Goal: Task Accomplishment & Management: Use online tool/utility

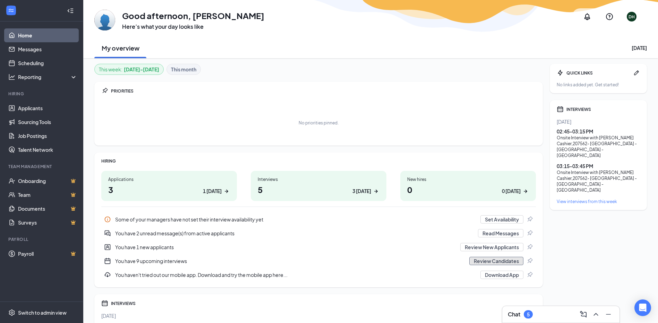
click at [506, 261] on button "Review Candidates" at bounding box center [496, 261] width 54 height 8
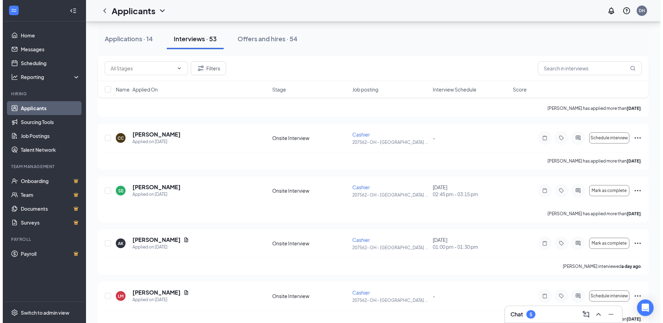
scroll to position [485, 0]
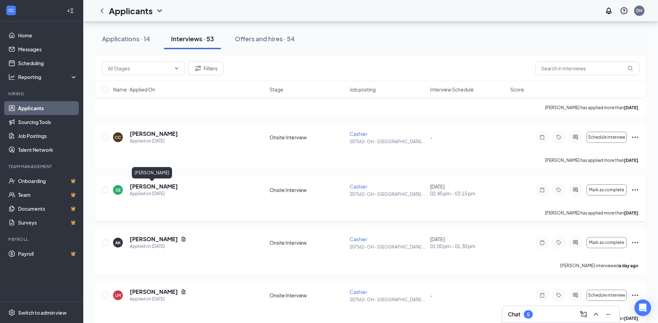
click at [161, 186] on h5 "[PERSON_NAME]" at bounding box center [154, 187] width 48 height 8
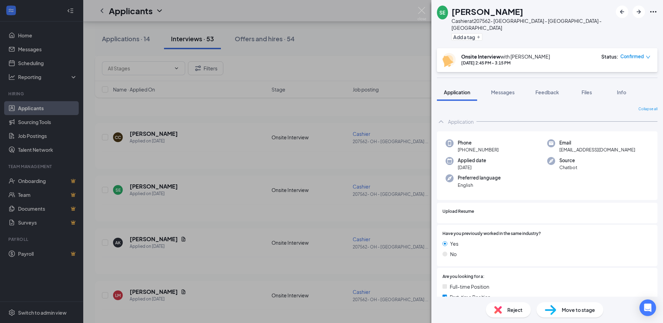
click at [337, 47] on div "SE [PERSON_NAME] Cashier at 207562- [GEOGRAPHIC_DATA] - [GEOGRAPHIC_DATA] - [GE…" at bounding box center [331, 161] width 663 height 323
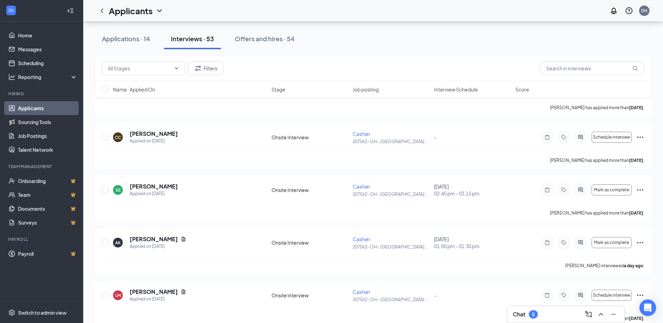
click at [347, 38] on div "Applications · 14 Interviews · 53 Offers and hires · 54" at bounding box center [373, 38] width 556 height 21
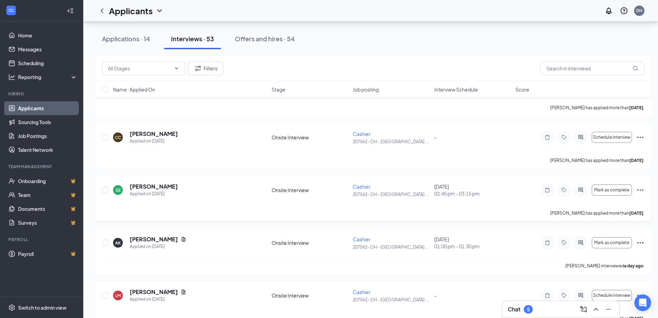
click at [641, 189] on icon "Ellipses" at bounding box center [640, 190] width 8 height 8
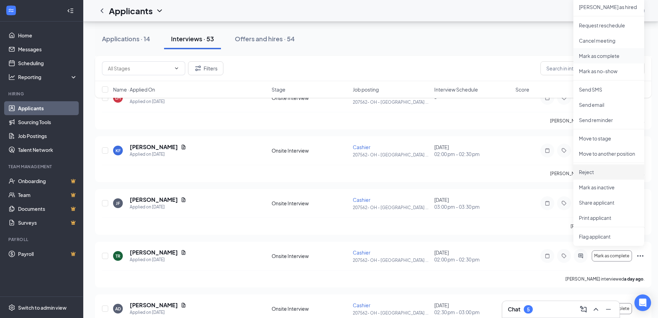
scroll to position [694, 0]
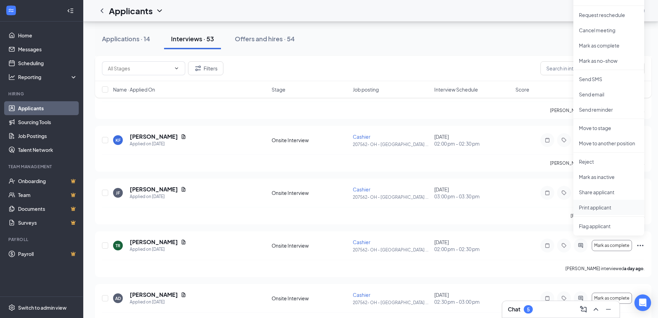
click at [602, 206] on p "Print applicant" at bounding box center [609, 207] width 60 height 7
